Goal: Find specific page/section: Find specific page/section

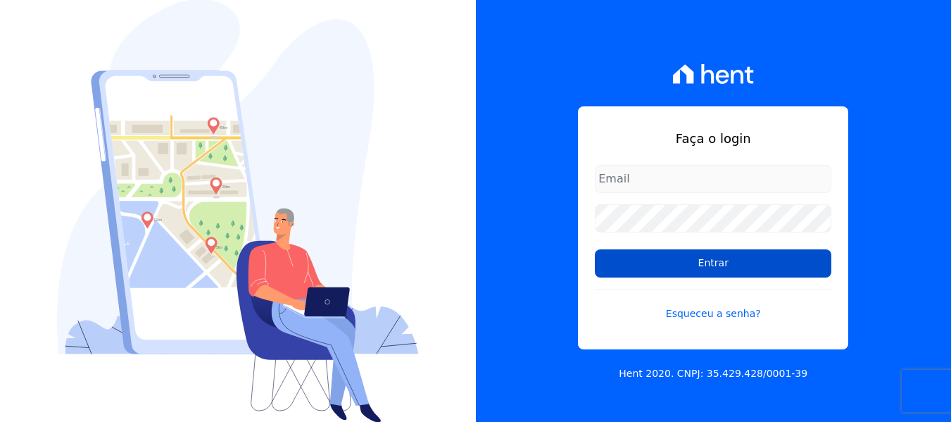
type input "contato@condominioalexandria.com.br"
click at [673, 262] on input "Entrar" at bounding box center [713, 263] width 236 height 28
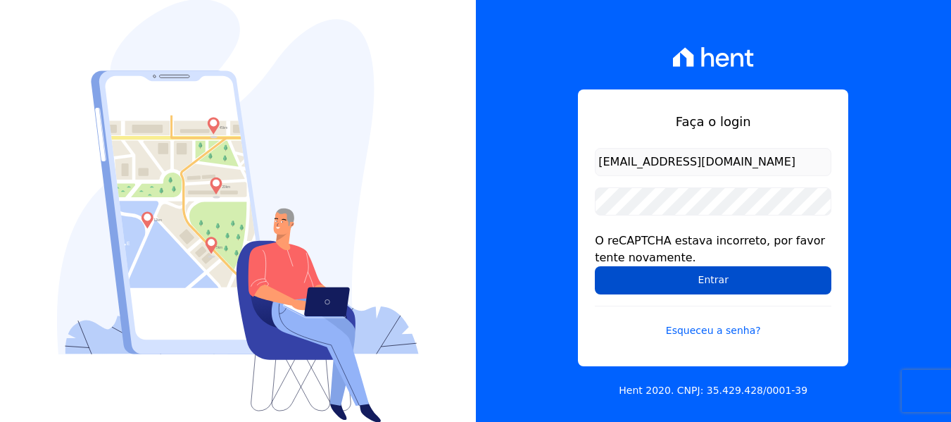
click at [696, 281] on input "Entrar" at bounding box center [713, 280] width 236 height 28
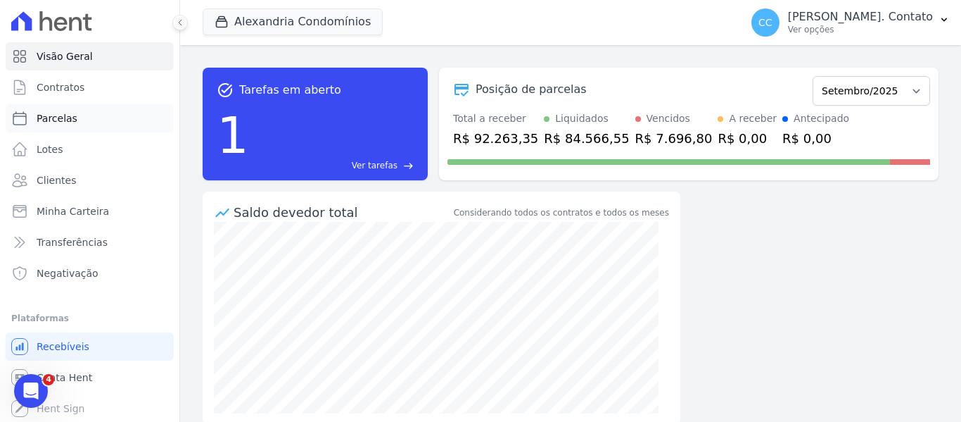
click at [75, 125] on link "Parcelas" at bounding box center [90, 118] width 168 height 28
select select
